Goal: Information Seeking & Learning: Learn about a topic

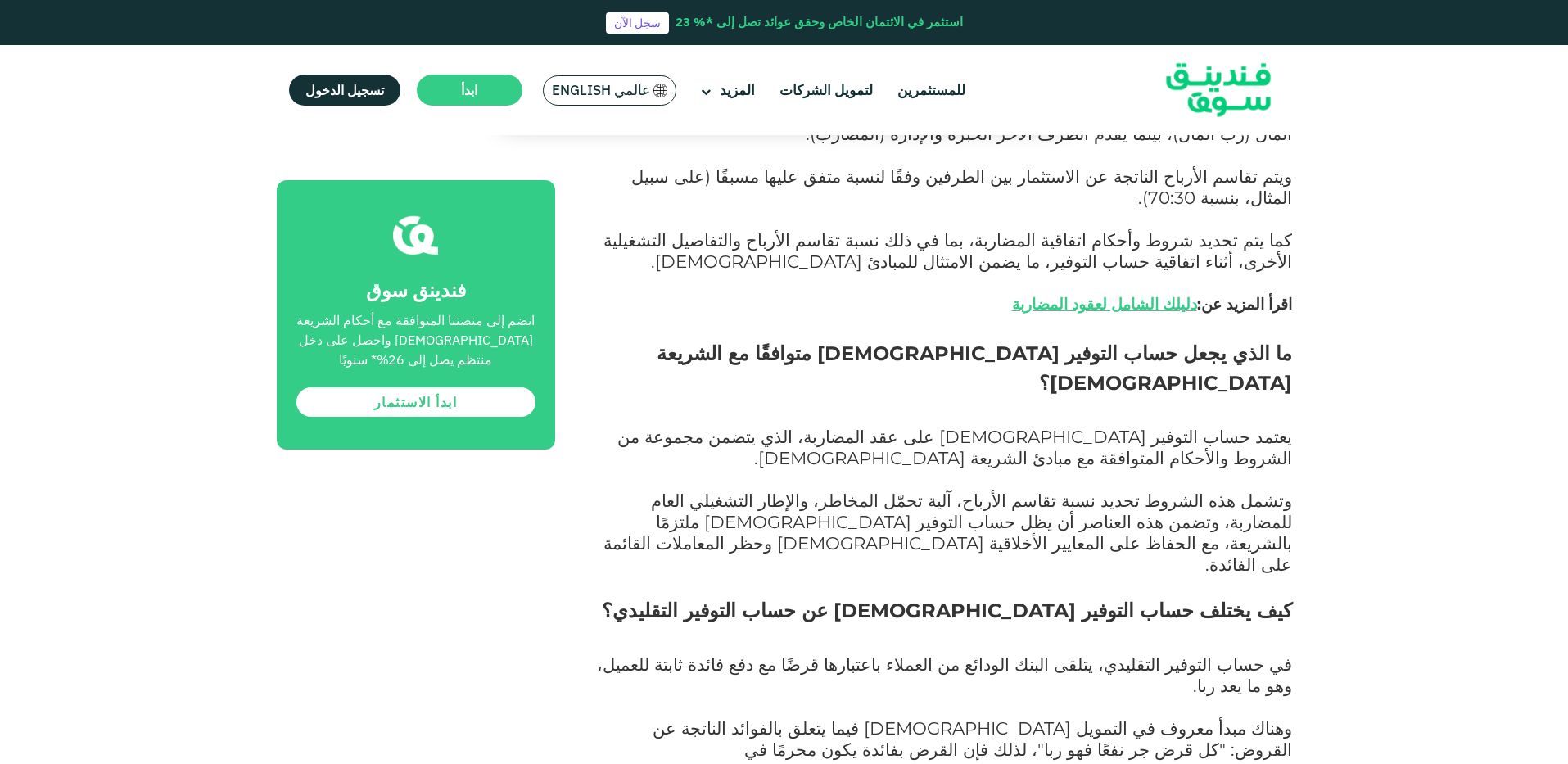
scroll to position [1370, 0]
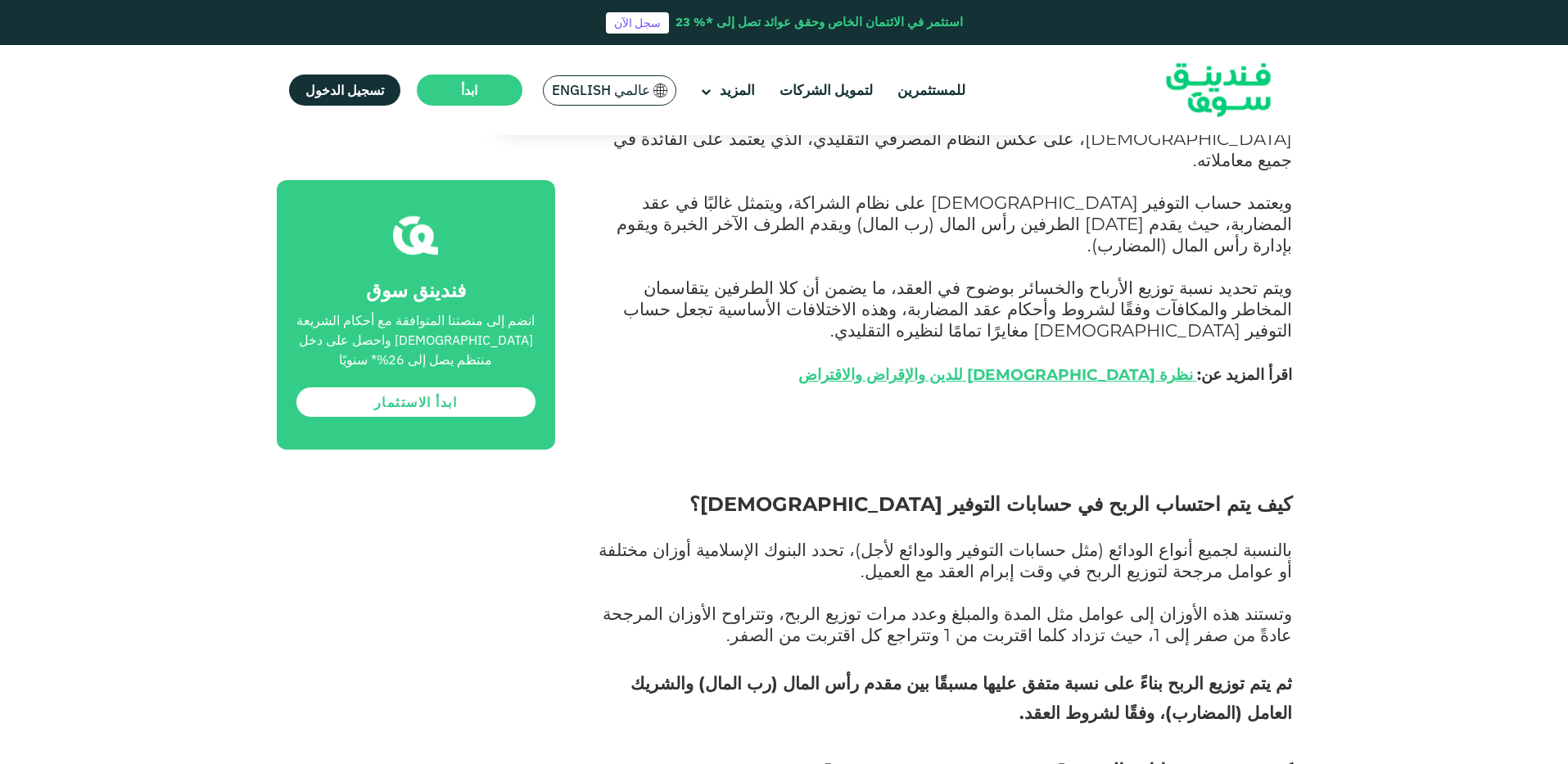
scroll to position [2001, 0]
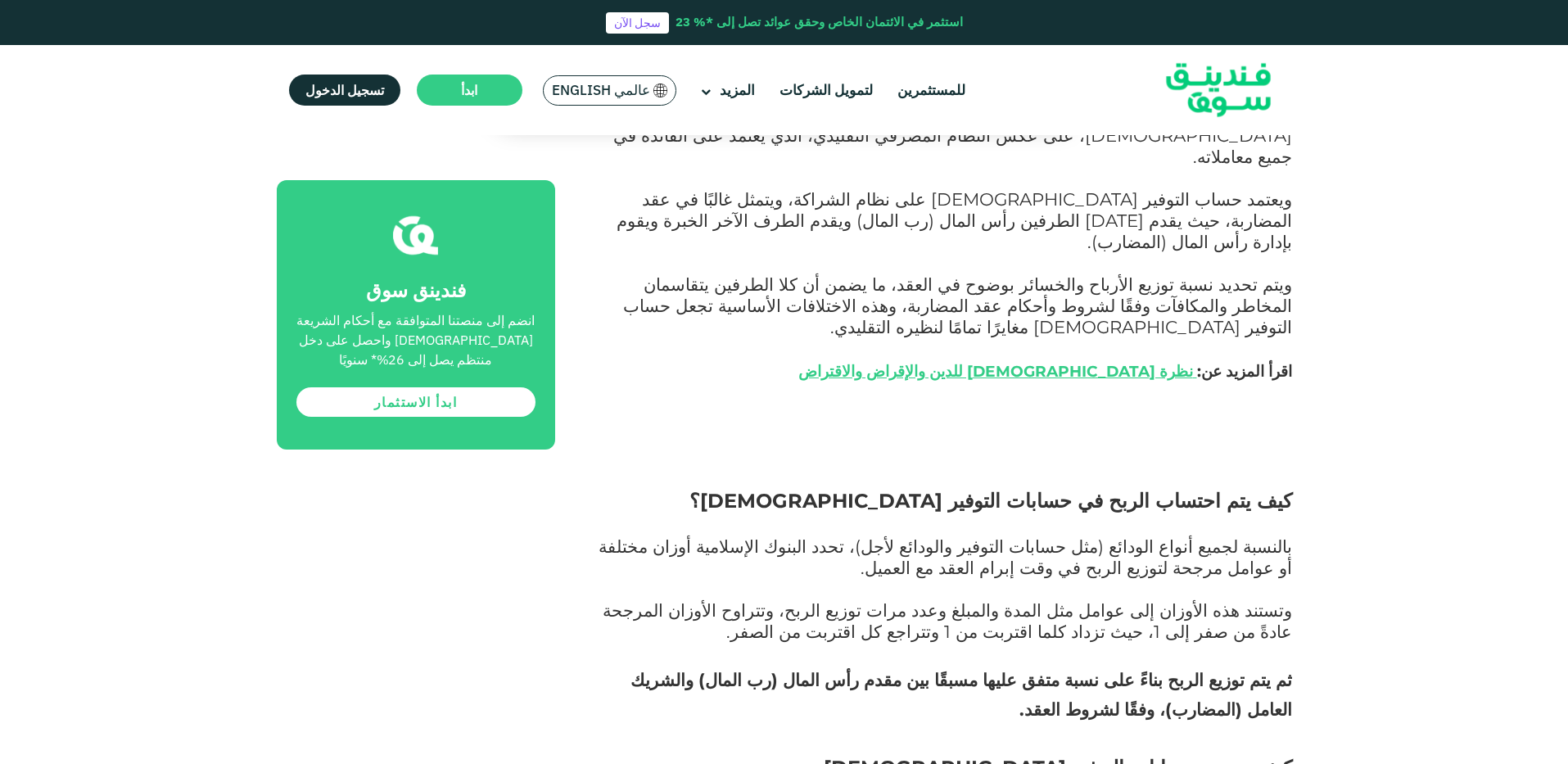
click at [669, 665] on h2 "ثم يتم توزيع الربح بناءً على نسبة متفق عليها مسبقًا بين مقدم رأس المال (رب الما…" at bounding box center [941, 754] width 700 height 177
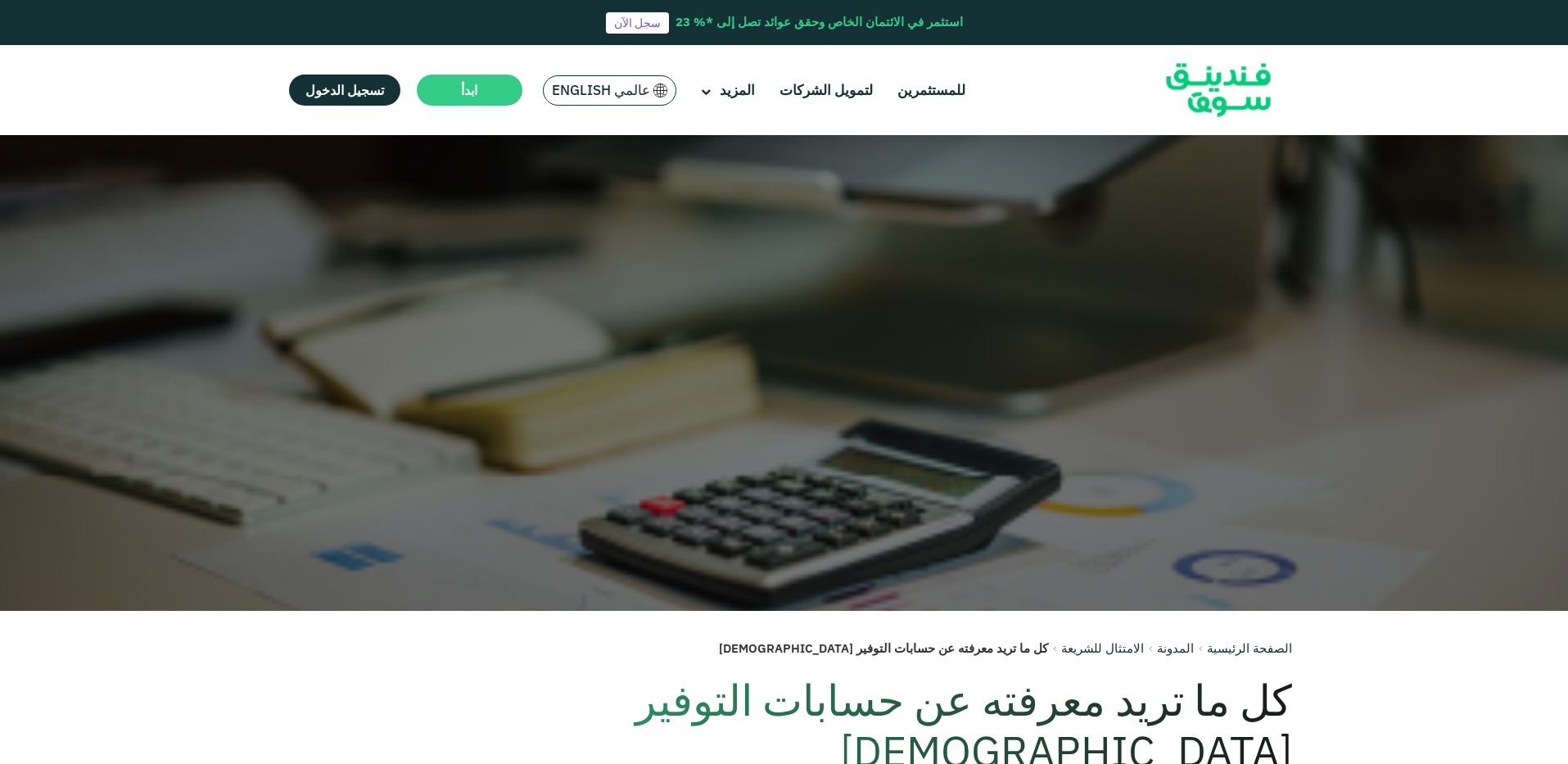
scroll to position [84, 0]
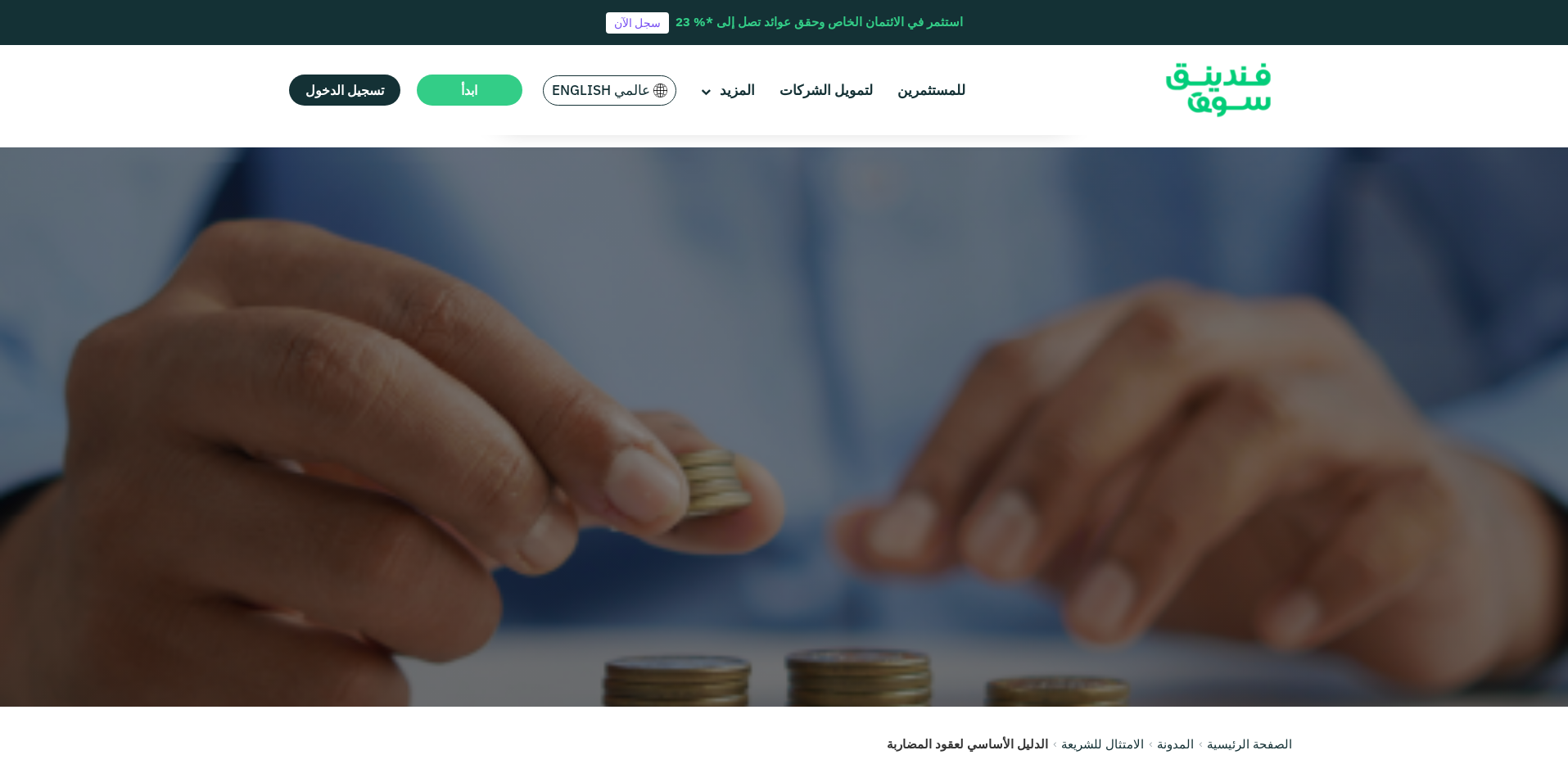
drag, startPoint x: 1421, startPoint y: 2, endPoint x: 955, endPoint y: 85, distance: 473.3
click at [972, 99] on div "للمستثمرين لتمويل الشركات المزيد من نحن" at bounding box center [784, 90] width 1015 height 90
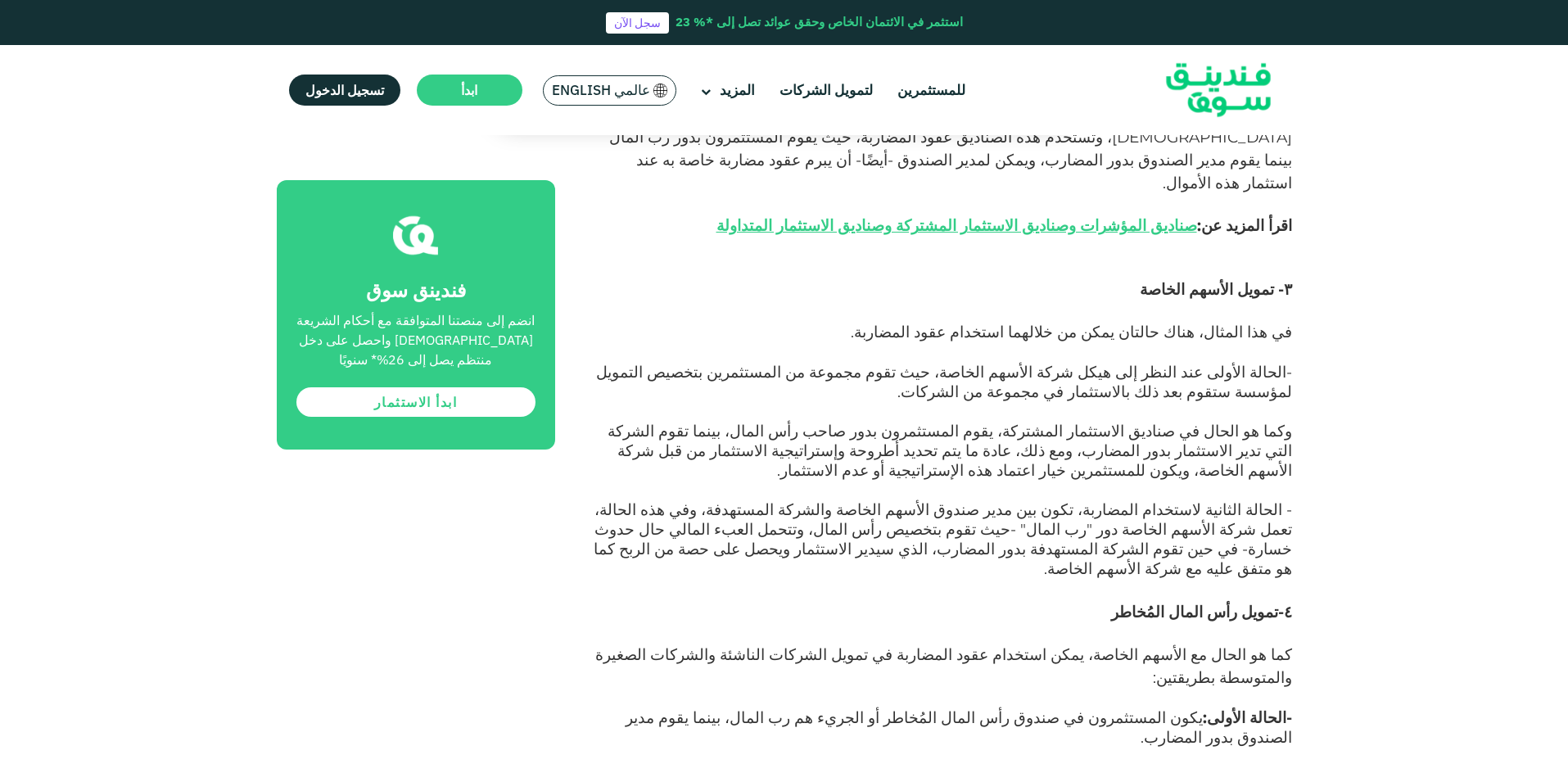
scroll to position [3950, 0]
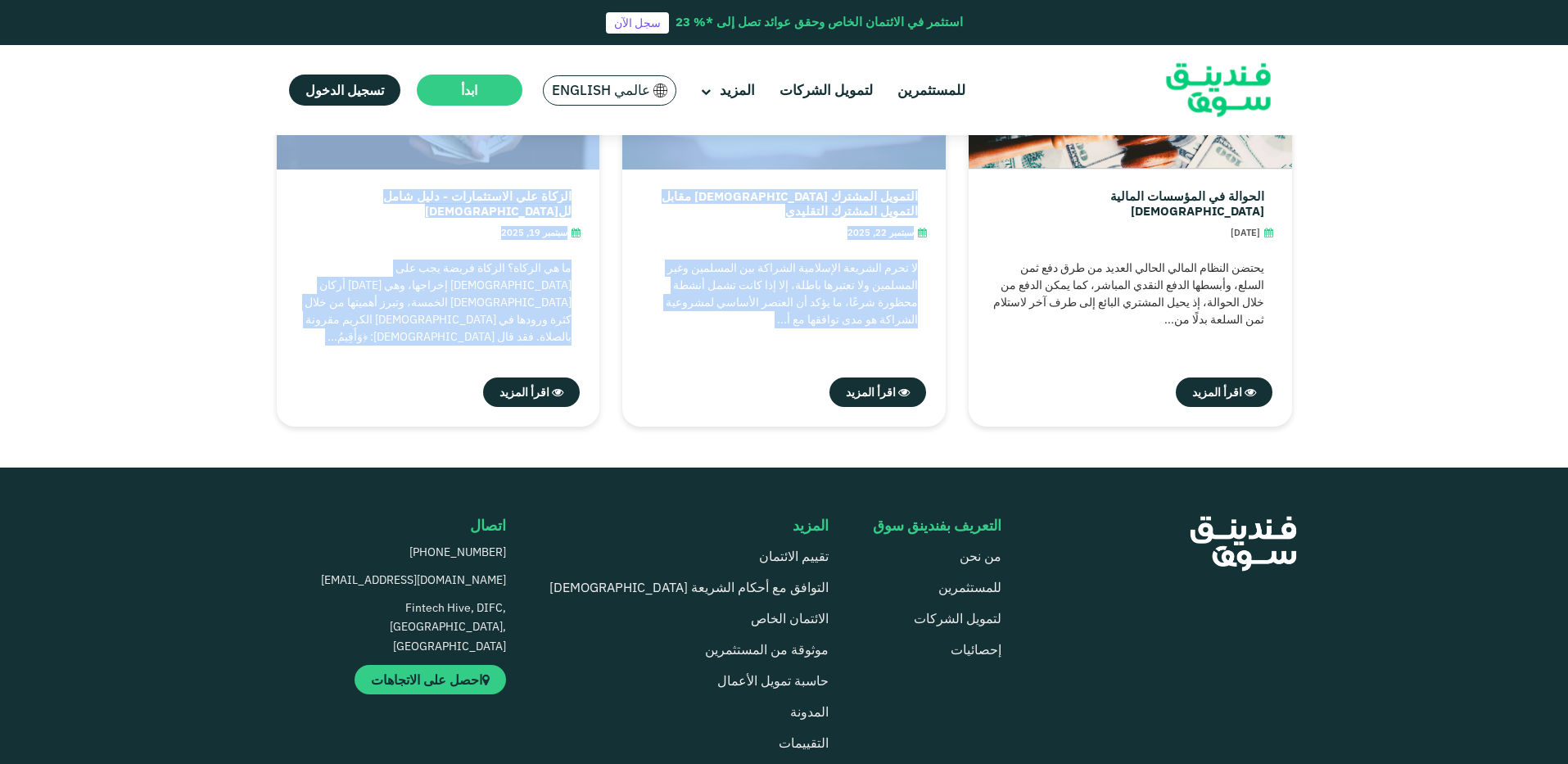
drag, startPoint x: 1571, startPoint y: 563, endPoint x: 1558, endPoint y: 155, distance: 408.2
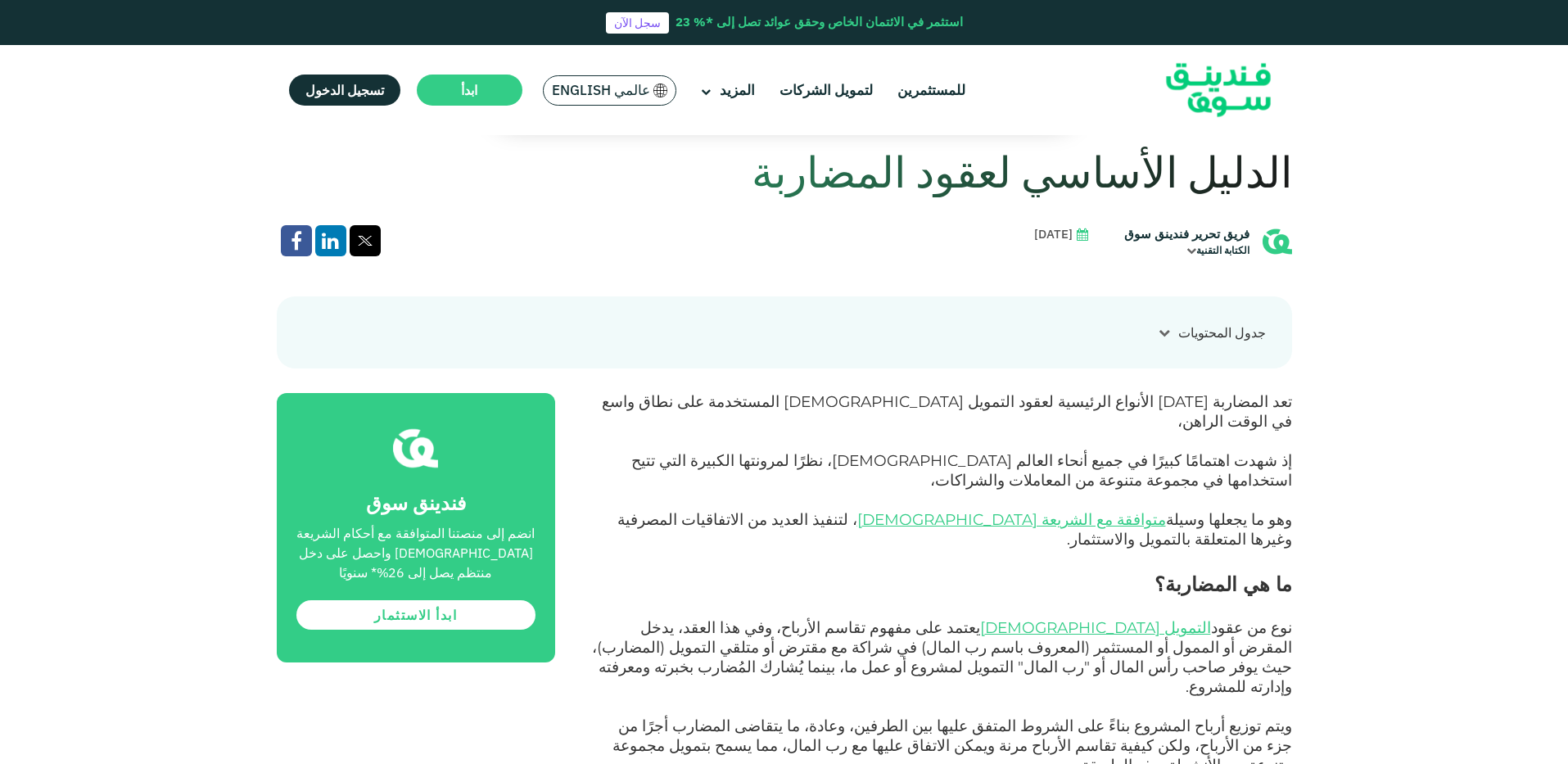
scroll to position [636, 0]
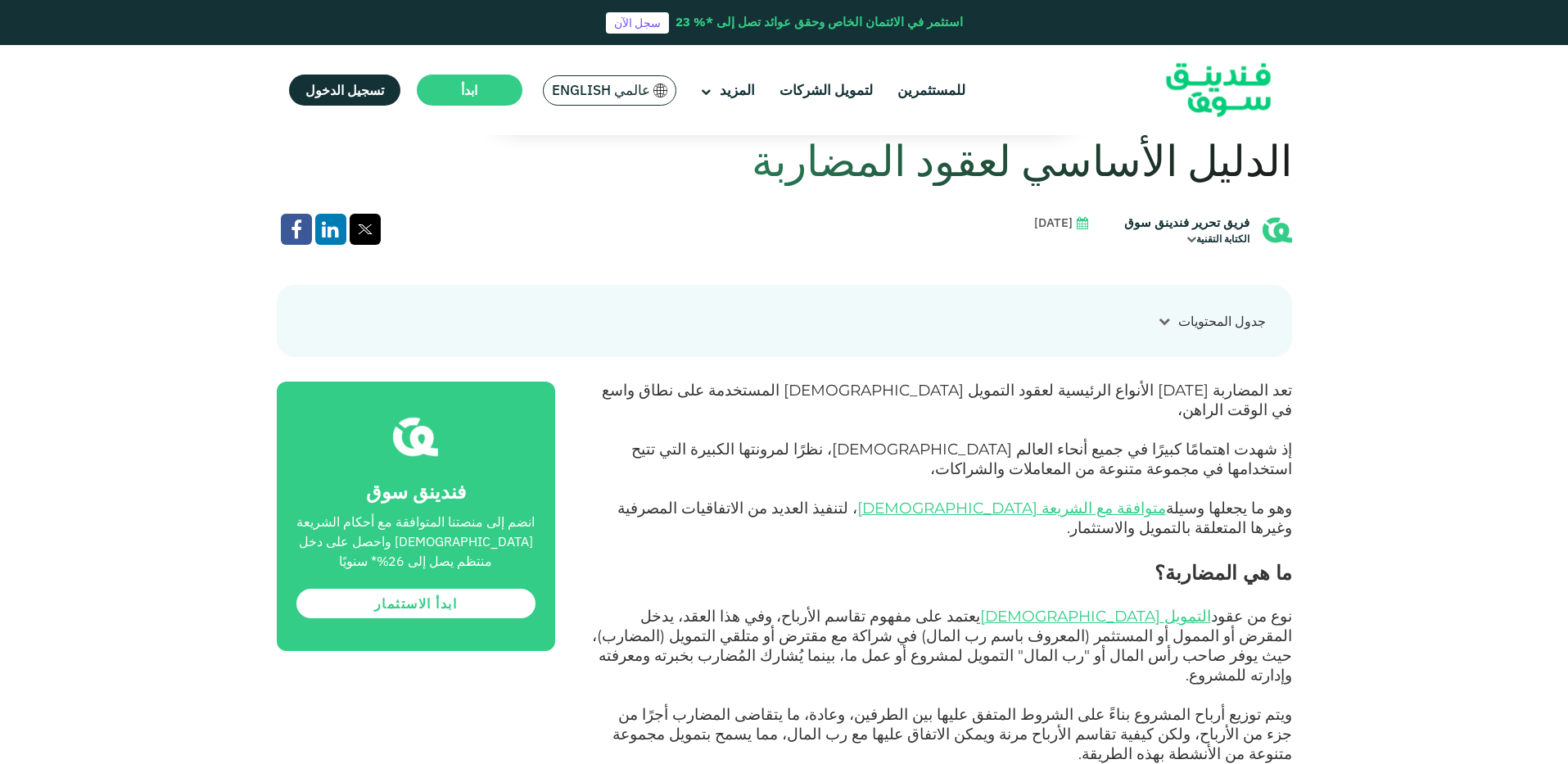
click at [1170, 321] on icon at bounding box center [1164, 320] width 11 height 11
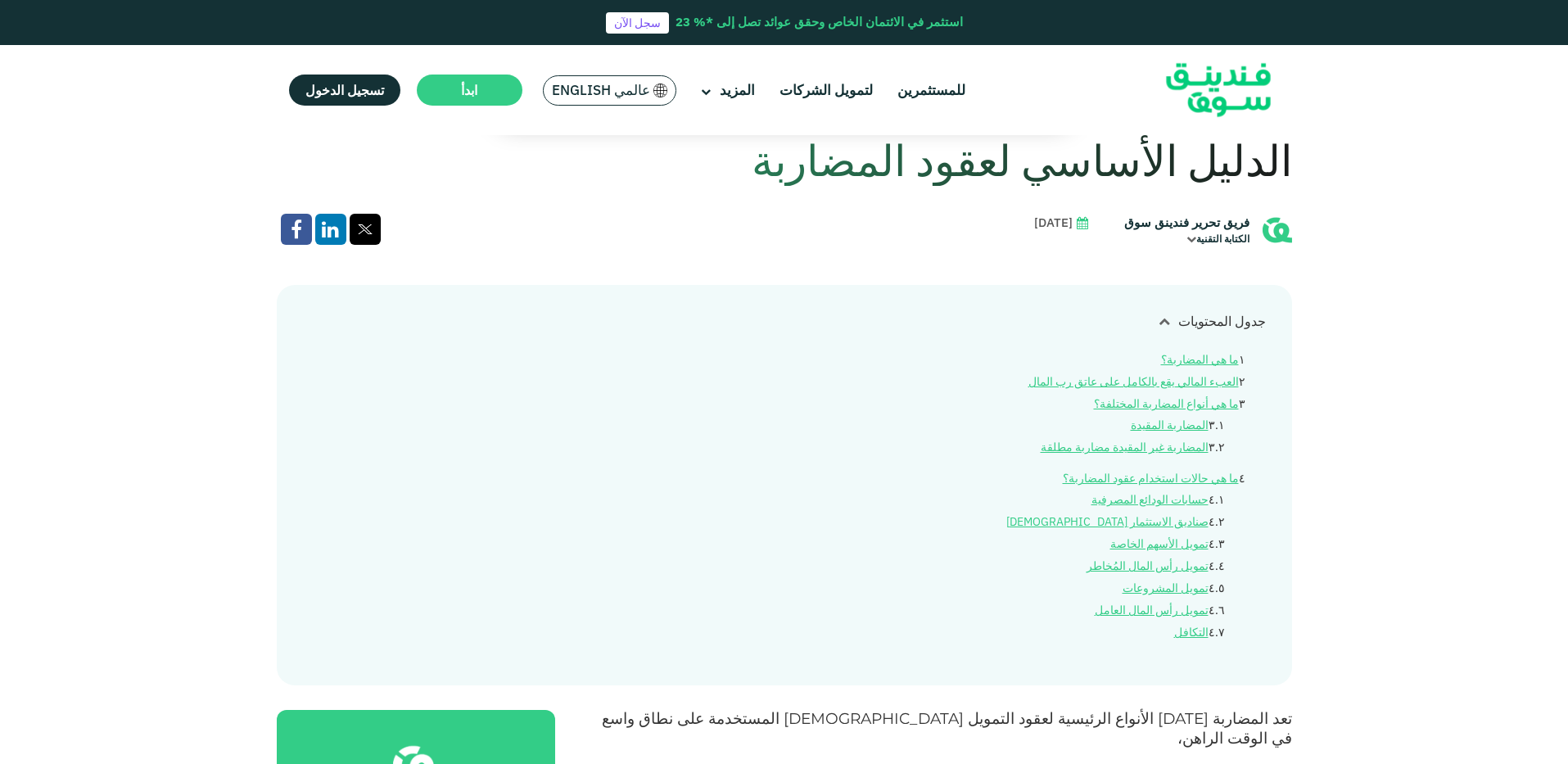
click at [1170, 321] on icon at bounding box center [1164, 320] width 11 height 11
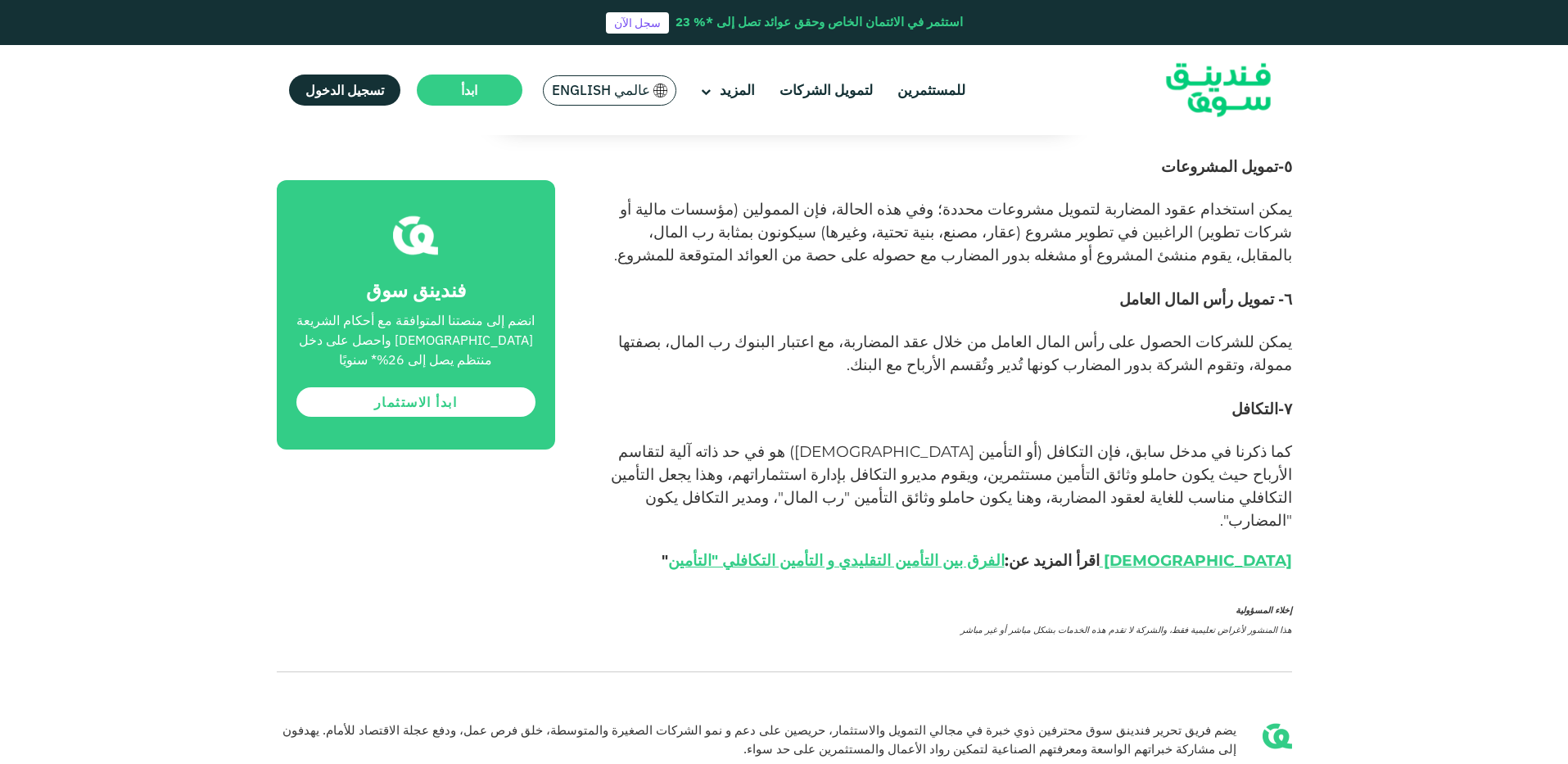
scroll to position [2967, 0]
